Goal: Task Accomplishment & Management: Complete application form

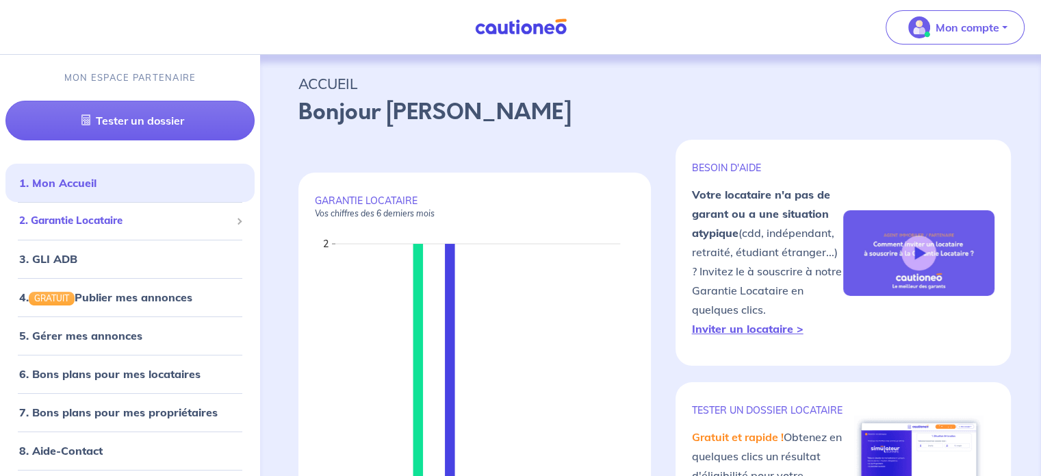
click at [166, 203] on li "2. Garantie Locataire Tester un dossier Suivre tous mes dossiers Inviter un loc…" at bounding box center [129, 221] width 249 height 38
click at [164, 214] on span "2. Garantie Locataire" at bounding box center [124, 221] width 211 height 16
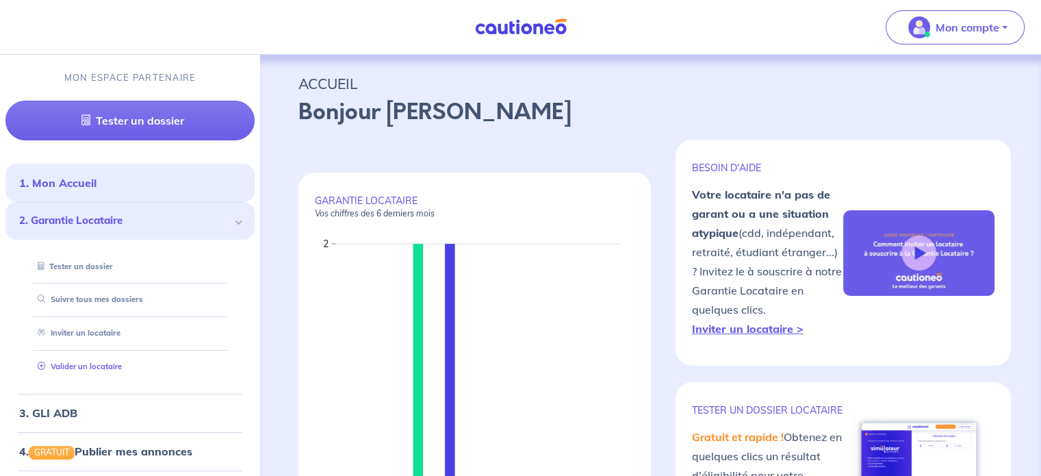
click at [99, 368] on link "Valider un locataire" at bounding box center [77, 366] width 90 height 10
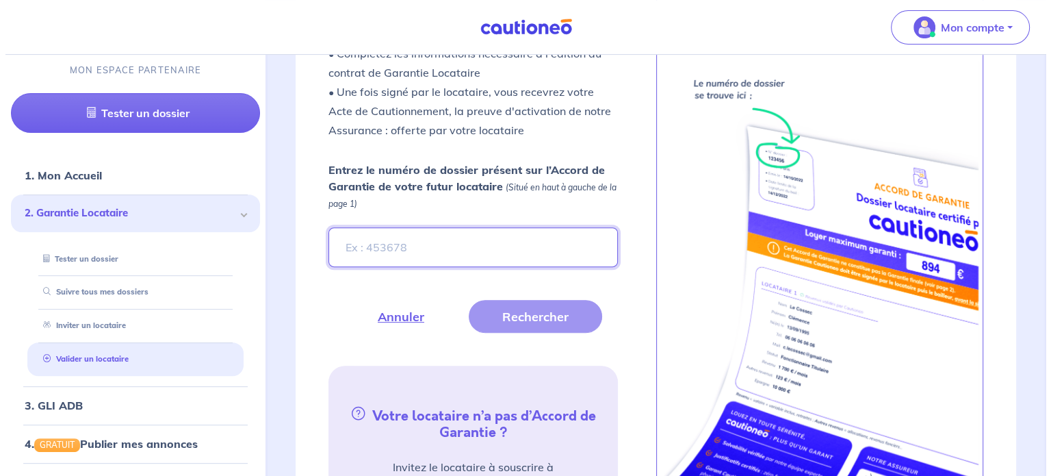
scroll to position [489, 0]
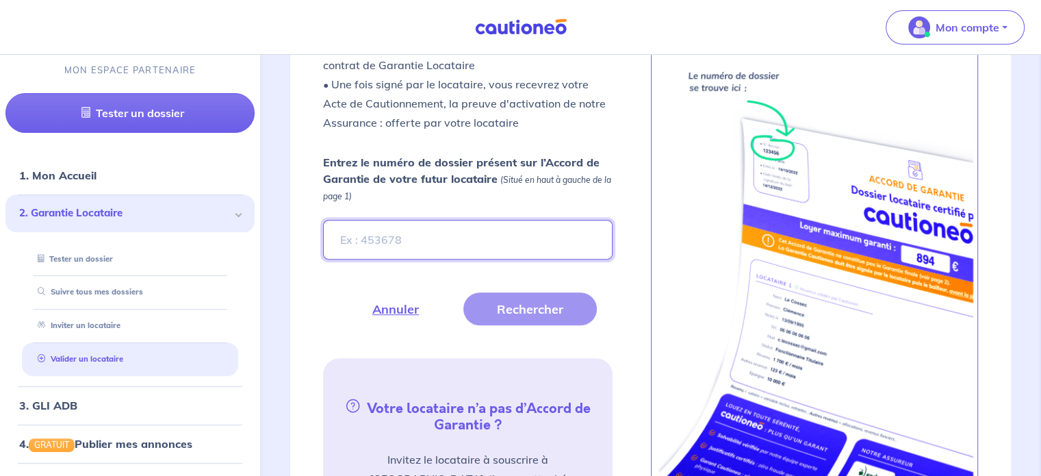
paste input "682247d7-fa9d-4aed-84e8-d138d27daacb"
click at [465, 246] on input "Entrez le numéro de dossier présent sur l’Accord de Garantie de votre futur loc…" at bounding box center [467, 240] width 289 height 40
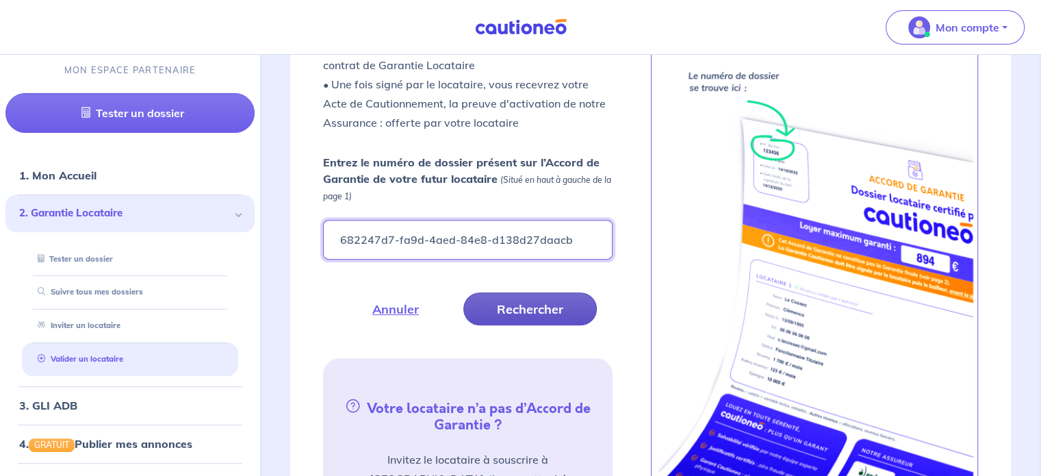
type input "682247d7-fa9d-4aed-84e8-d138d27daacb"
click at [515, 306] on button "Rechercher" at bounding box center [529, 308] width 133 height 33
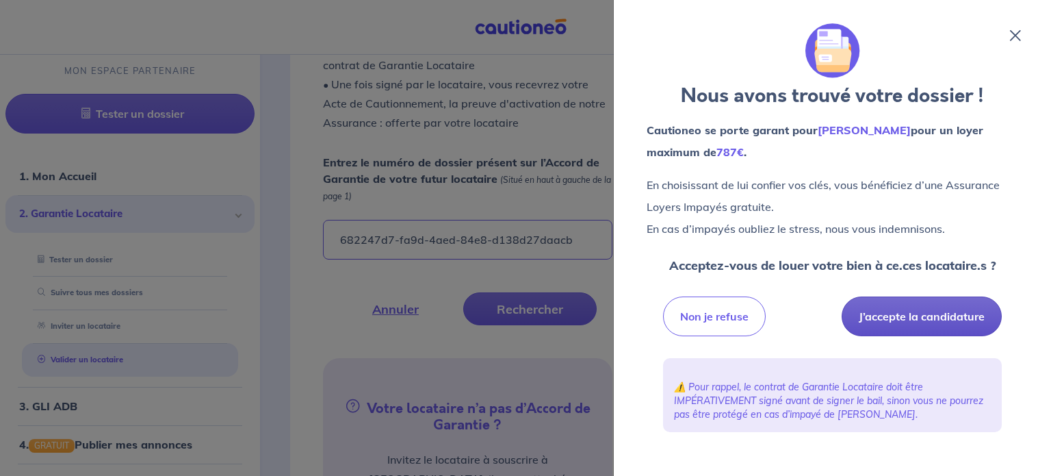
click at [664, 310] on button "J’accepte la candidature" at bounding box center [922, 316] width 160 height 40
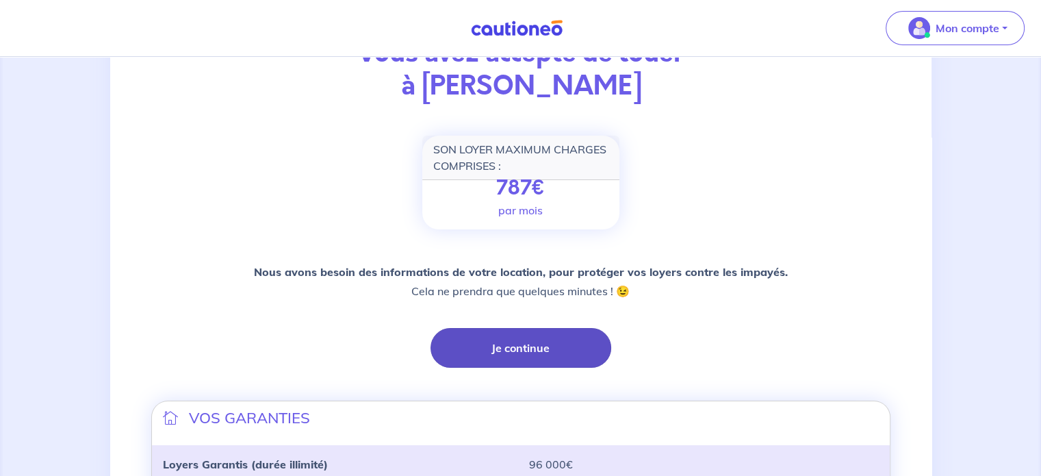
scroll to position [131, 0]
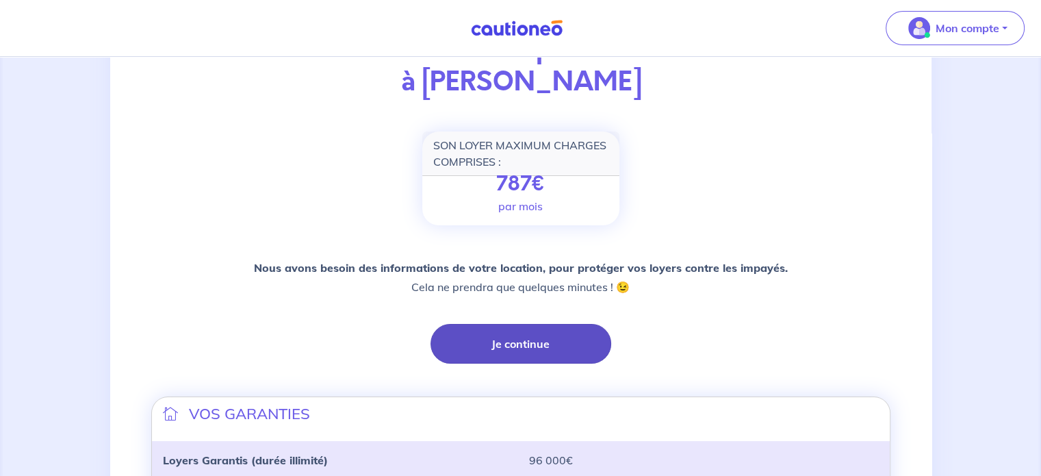
click at [531, 340] on button "Je continue" at bounding box center [520, 344] width 181 height 40
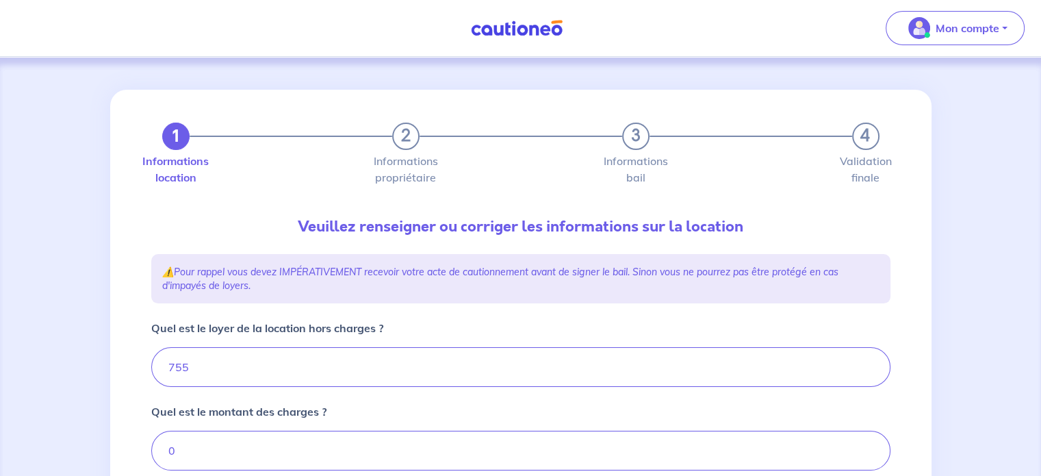
type input "755"
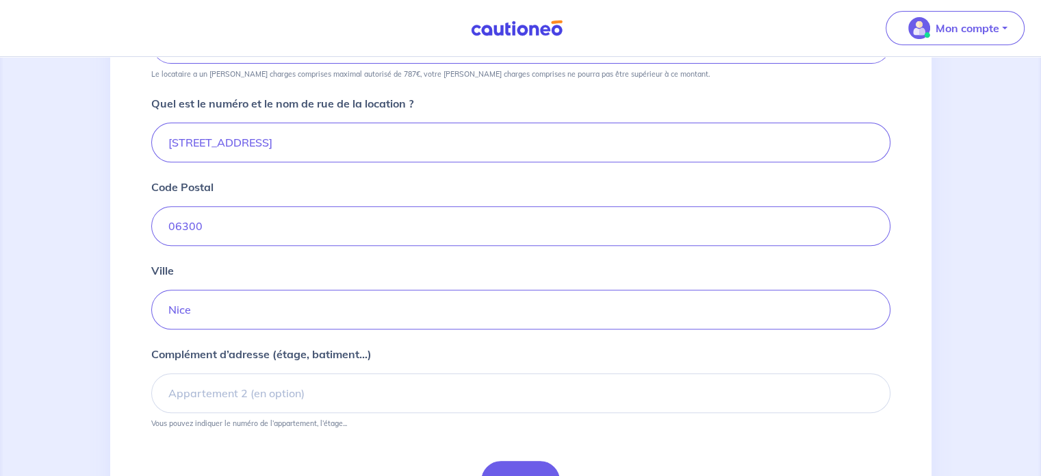
scroll to position [572, 0]
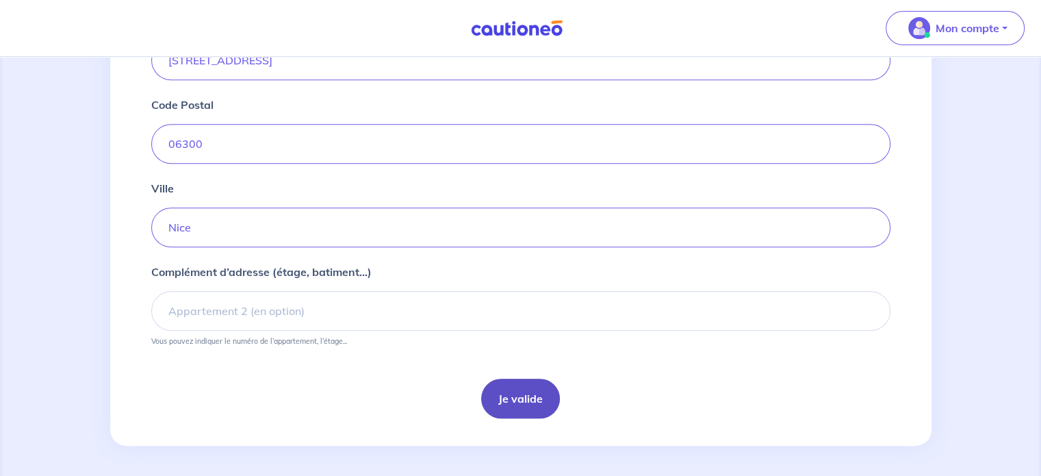
click at [531, 406] on button "Je valide" at bounding box center [520, 398] width 79 height 40
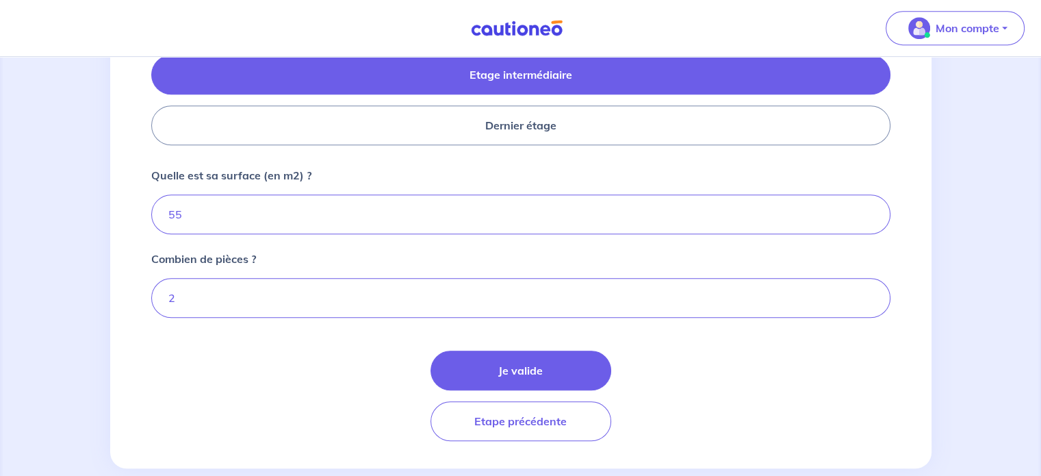
scroll to position [692, 0]
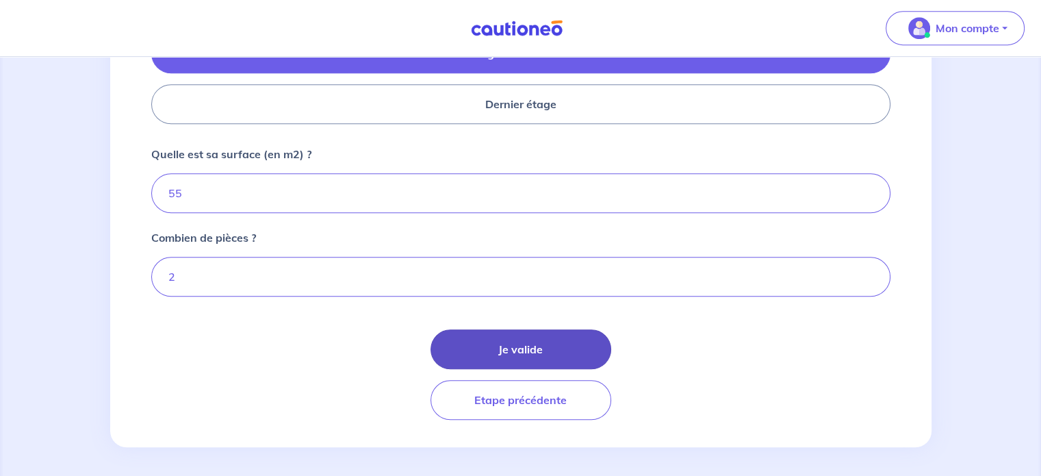
click at [550, 353] on button "Je valide" at bounding box center [520, 349] width 181 height 40
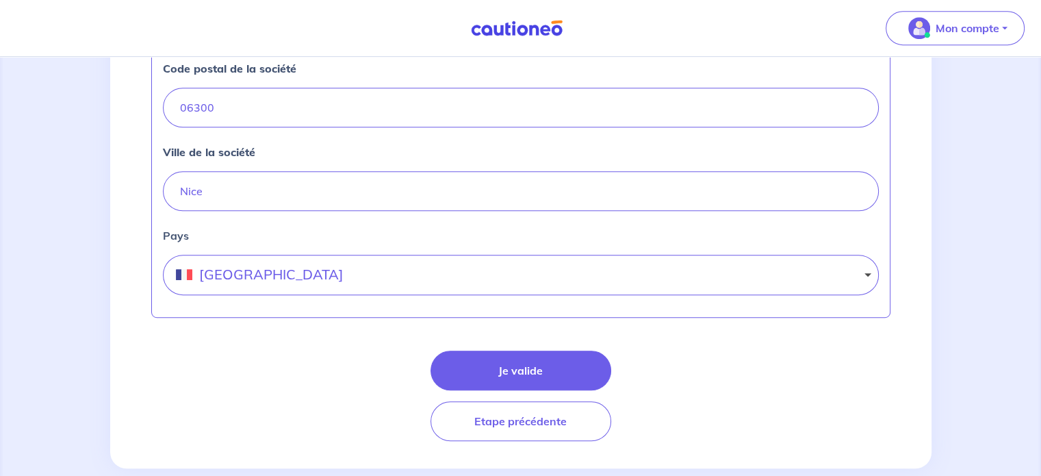
scroll to position [681, 0]
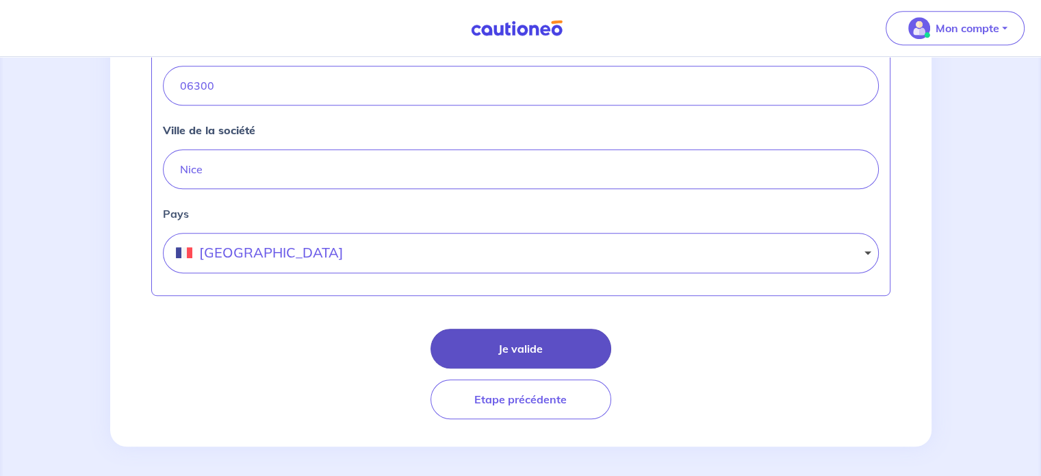
click at [550, 349] on button "Je valide" at bounding box center [520, 348] width 181 height 40
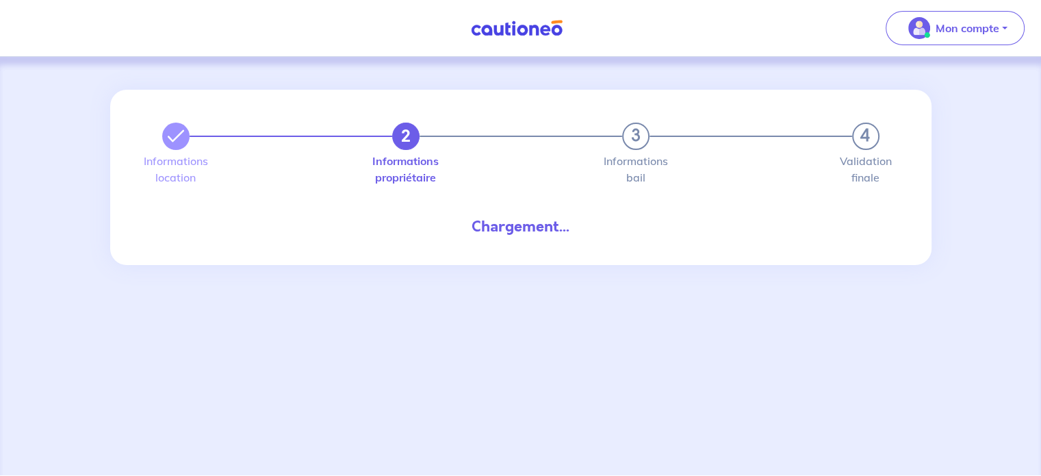
select select "FR"
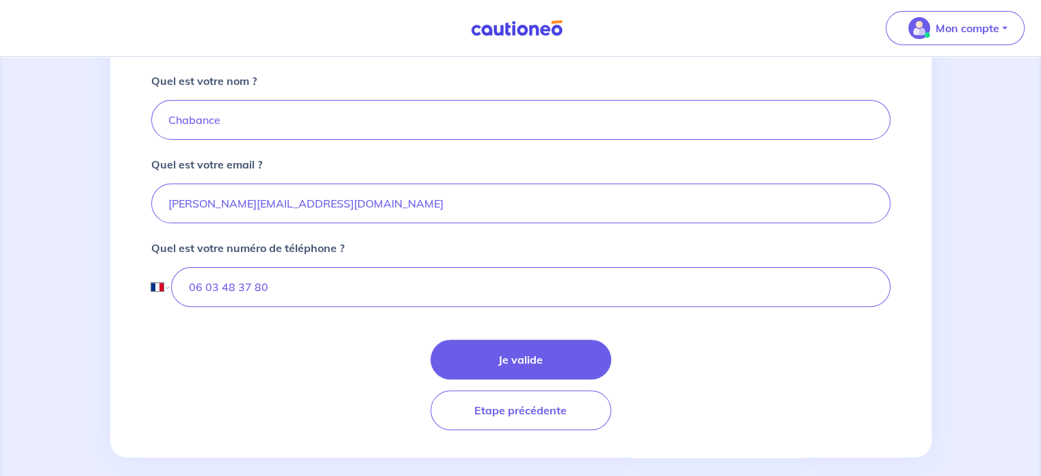
scroll to position [386, 0]
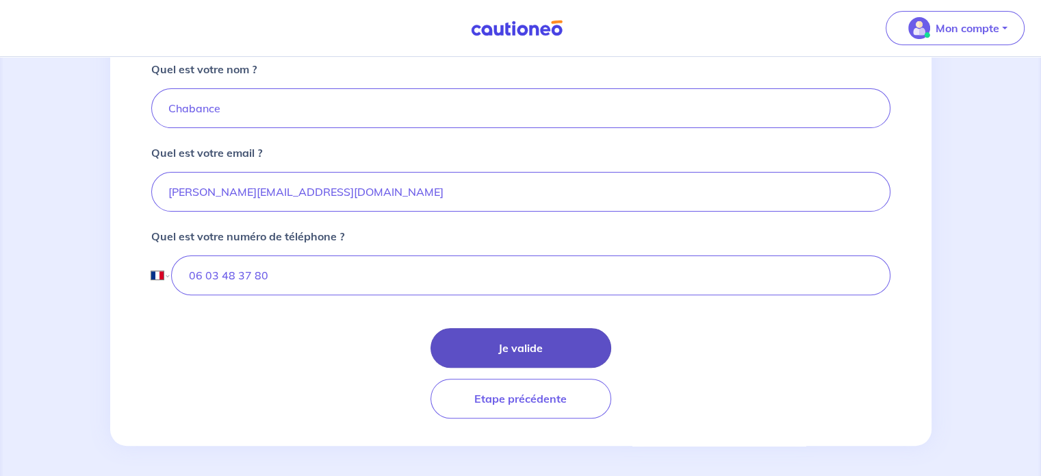
click at [550, 343] on button "Je valide" at bounding box center [520, 348] width 181 height 40
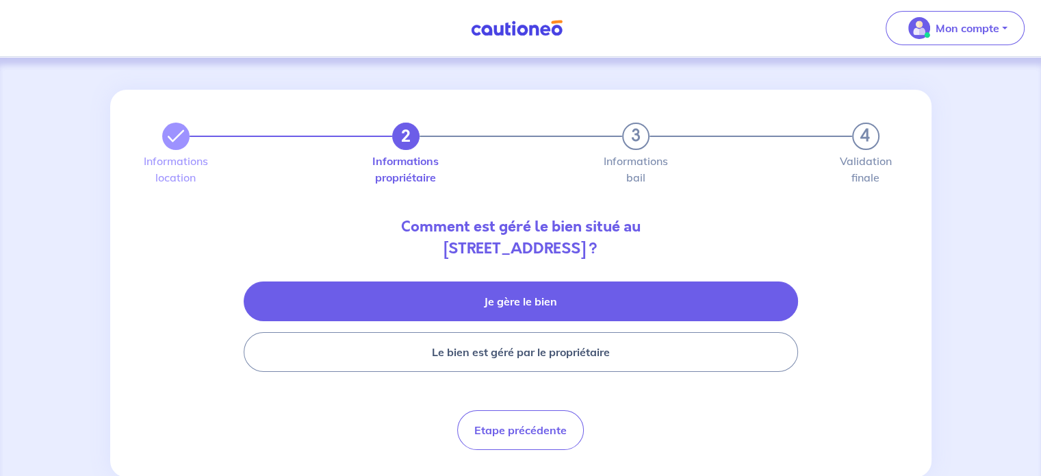
click at [583, 289] on button "Je gère le bien" at bounding box center [521, 301] width 554 height 40
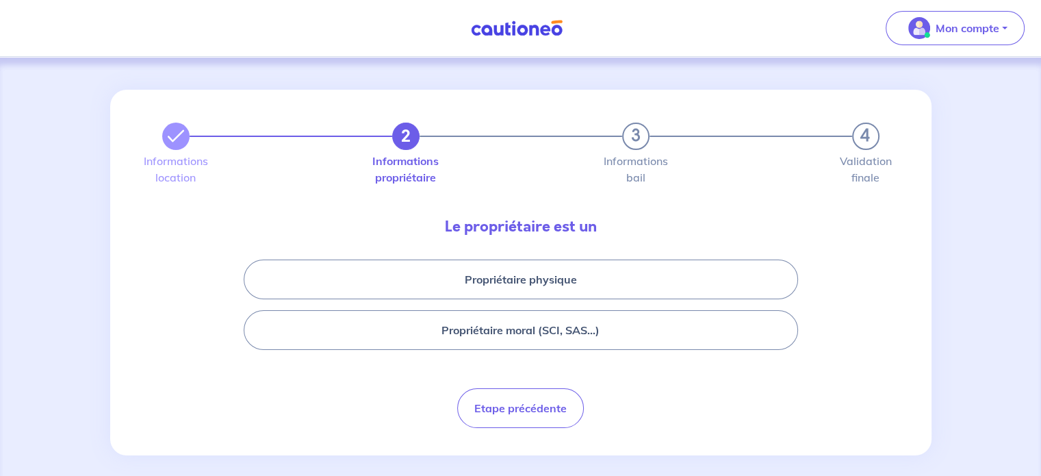
click at [583, 289] on button "Propriétaire physique" at bounding box center [521, 279] width 554 height 40
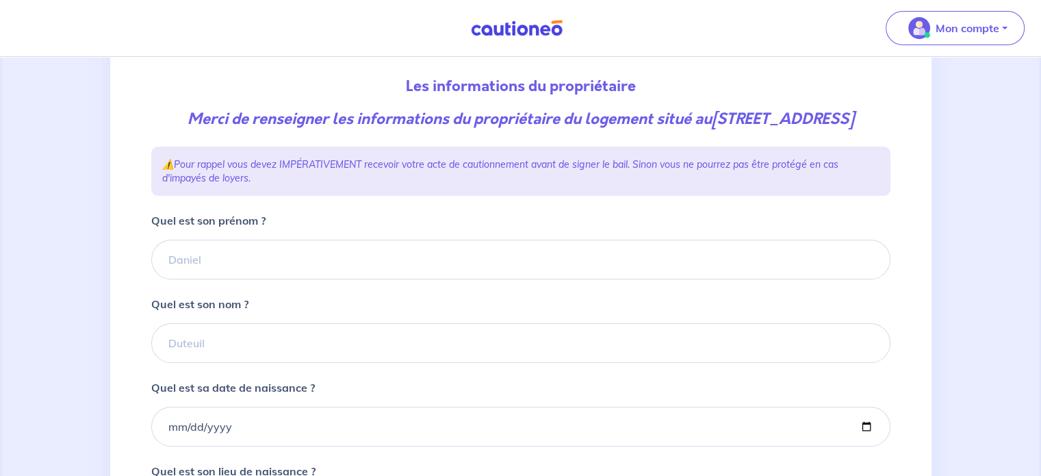
scroll to position [153, 0]
